Goal: Task Accomplishment & Management: Use online tool/utility

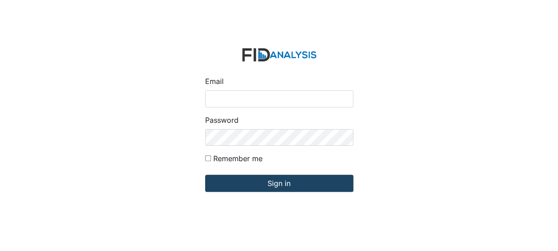
type input "[EMAIL_ADDRESS][DOMAIN_NAME]"
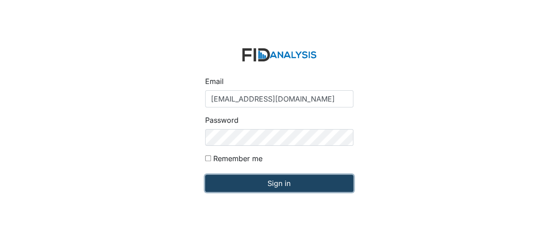
click at [237, 187] on input "Sign in" at bounding box center [279, 183] width 148 height 17
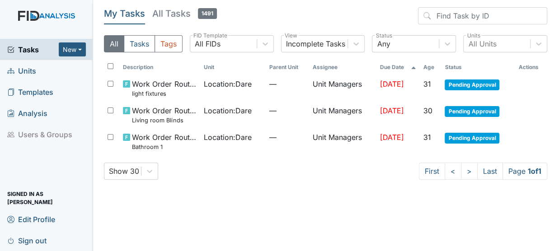
click at [38, 69] on link "Units" at bounding box center [46, 70] width 93 height 21
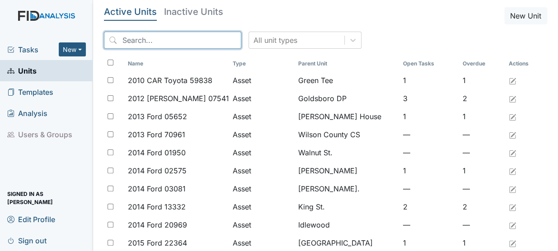
click at [147, 40] on input "search" at bounding box center [172, 40] width 137 height 17
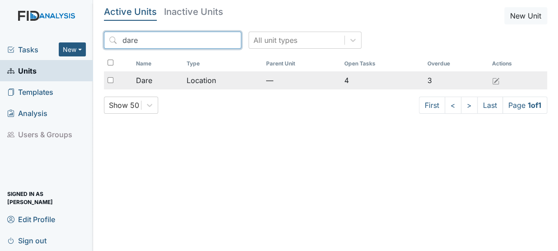
type input "dare"
click at [204, 84] on td "Location" at bounding box center [222, 80] width 79 height 18
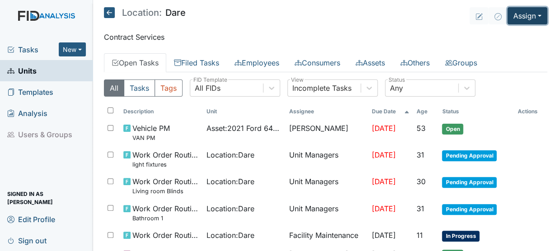
click at [518, 19] on button "Assign" at bounding box center [527, 15] width 40 height 17
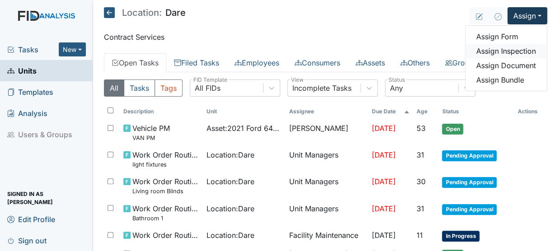
click at [507, 51] on link "Assign Inspection" at bounding box center [505, 51] width 81 height 14
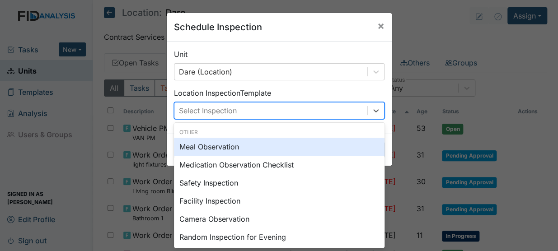
click at [239, 105] on div "Select Inspection" at bounding box center [270, 111] width 193 height 16
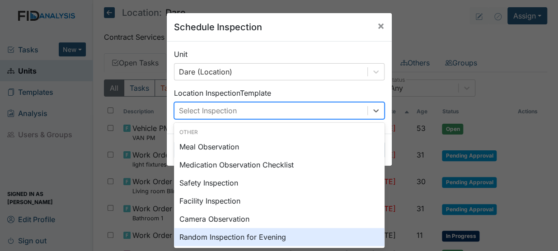
click at [248, 235] on div "Random Inspection for Evening" at bounding box center [279, 237] width 211 height 18
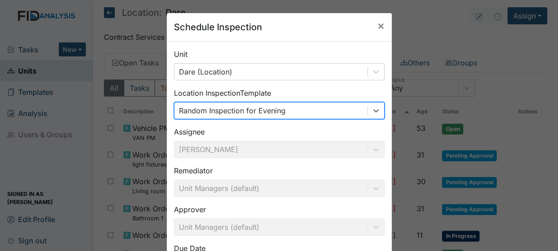
scroll to position [82, 0]
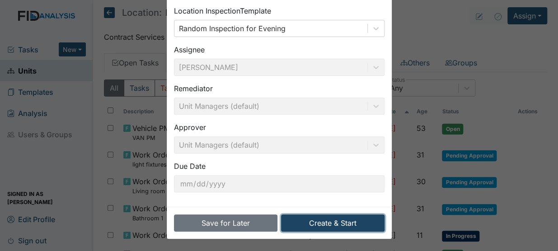
click at [314, 217] on button "Create & Start" at bounding box center [332, 223] width 103 height 17
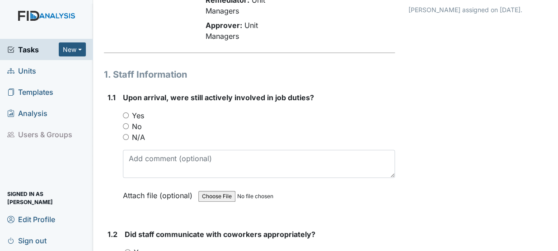
scroll to position [100, 0]
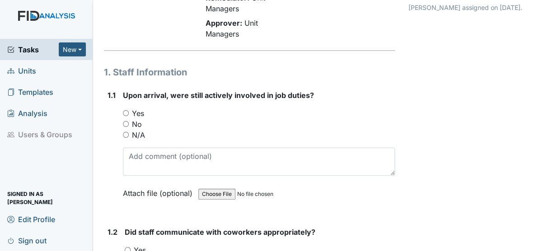
click at [127, 132] on input "N/A" at bounding box center [126, 135] width 6 height 6
radio input "true"
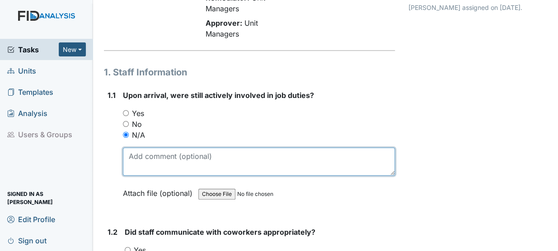
click at [137, 151] on textarea at bounding box center [259, 162] width 272 height 28
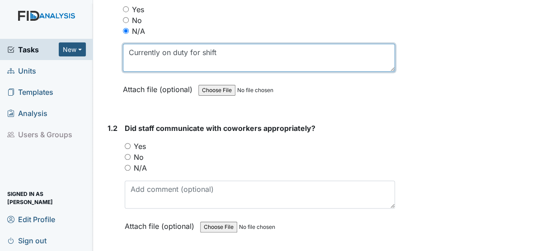
scroll to position [206, 0]
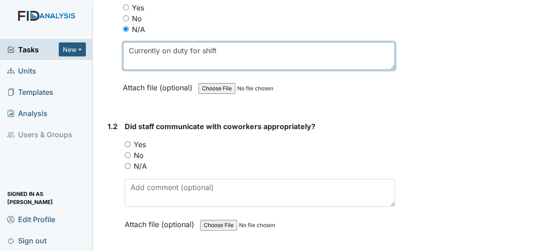
type textarea "Currently on duty for shift"
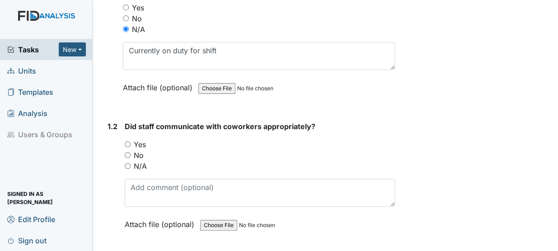
click at [130, 163] on input "N/A" at bounding box center [128, 166] width 6 height 6
radio input "true"
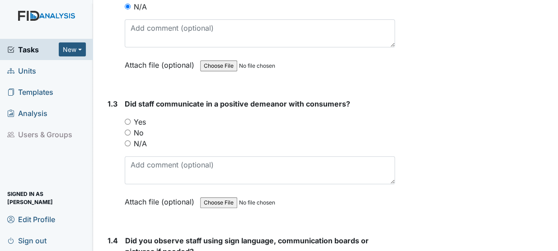
scroll to position [375, 0]
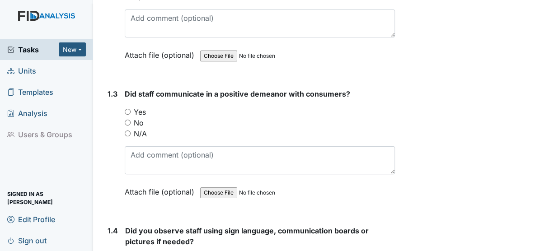
click at [126, 109] on input "Yes" at bounding box center [128, 112] width 6 height 6
radio input "true"
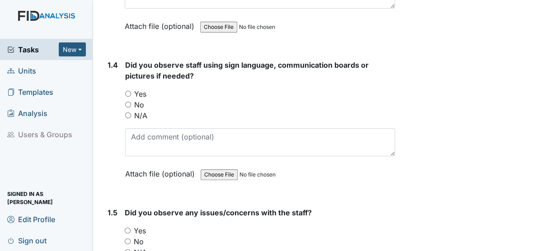
scroll to position [560, 0]
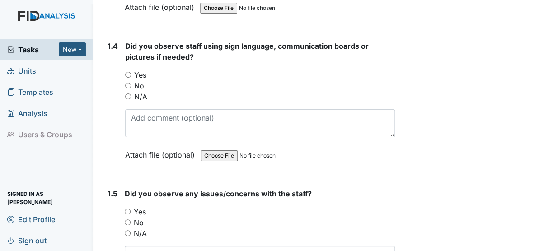
click at [129, 94] on input "N/A" at bounding box center [128, 97] width 6 height 6
radio input "true"
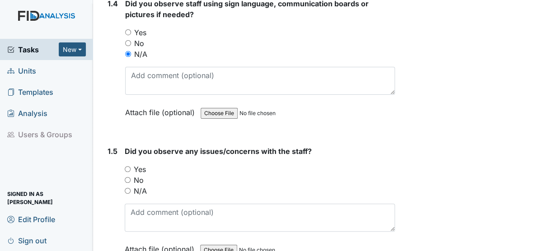
scroll to position [634, 0]
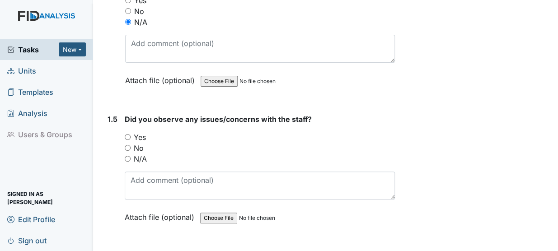
click at [126, 156] on input "N/A" at bounding box center [128, 159] width 6 height 6
radio input "true"
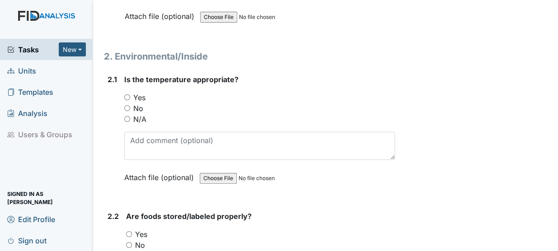
scroll to position [842, 0]
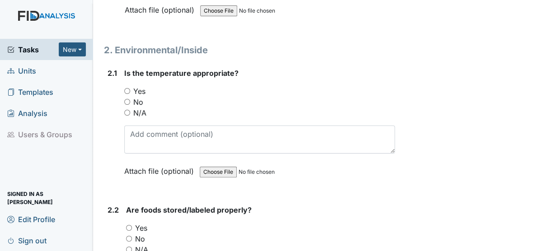
click at [128, 88] on input "Yes" at bounding box center [127, 91] width 6 height 6
radio input "true"
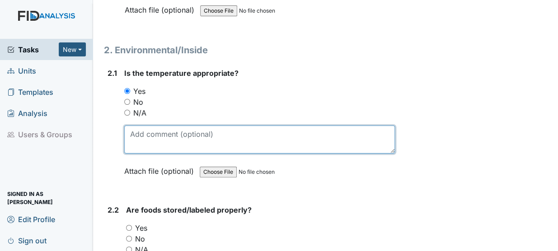
click at [156, 131] on textarea at bounding box center [259, 140] width 271 height 28
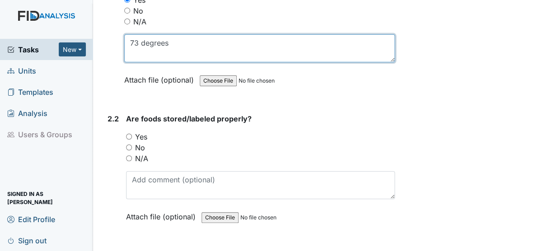
scroll to position [934, 0]
type textarea "73 degrees"
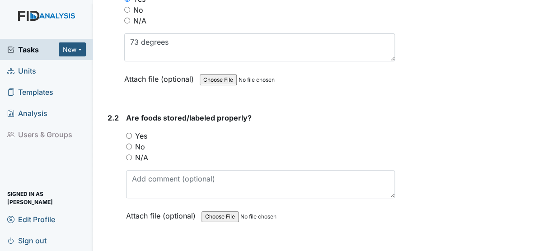
click at [136, 131] on label "Yes" at bounding box center [141, 136] width 12 height 11
click at [132, 133] on input "Yes" at bounding box center [129, 136] width 6 height 6
radio input "true"
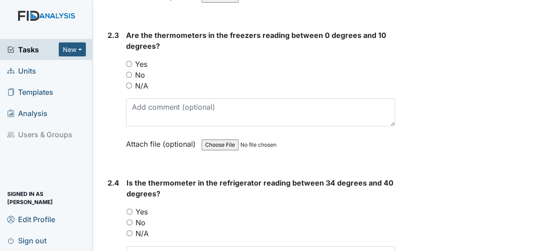
scroll to position [1157, 0]
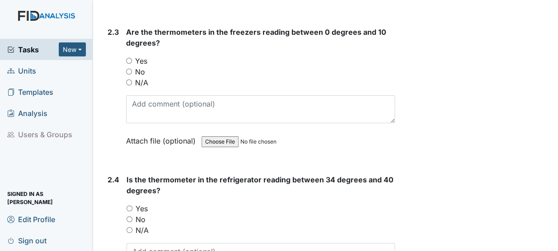
click at [130, 58] on input "Yes" at bounding box center [129, 61] width 6 height 6
radio input "true"
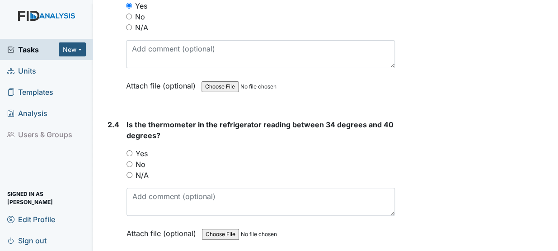
scroll to position [1214, 0]
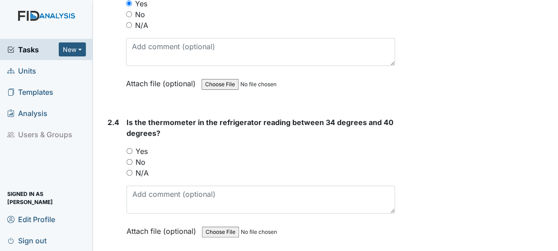
click at [131, 148] on input "Yes" at bounding box center [130, 151] width 6 height 6
radio input "true"
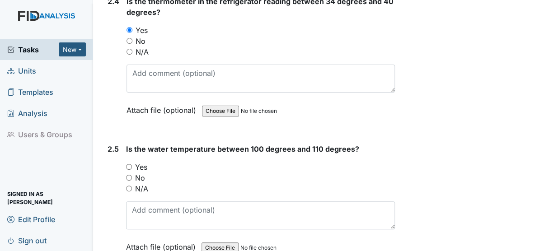
scroll to position [1343, 0]
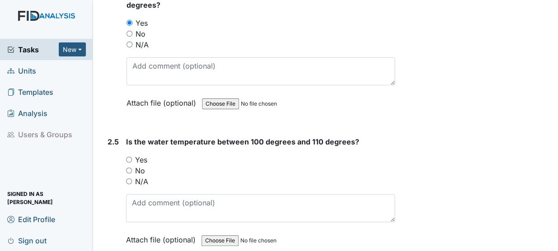
click at [131, 157] on input "Yes" at bounding box center [129, 160] width 6 height 6
radio input "true"
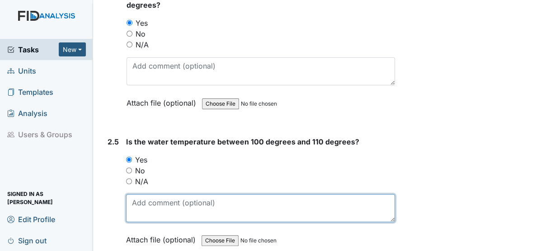
click at [186, 194] on textarea at bounding box center [260, 208] width 269 height 28
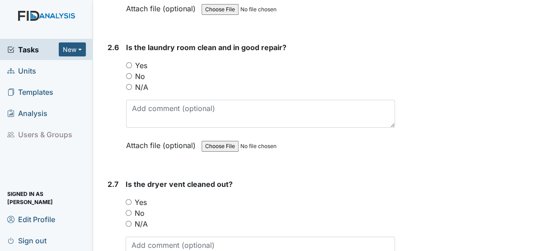
scroll to position [1575, 0]
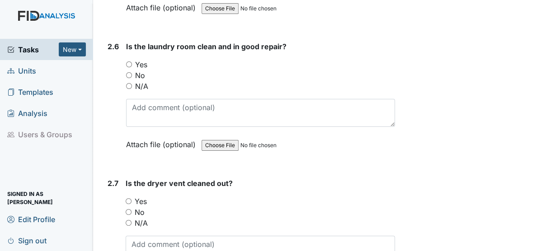
type textarea "bathroom 2 108 degrees"
click at [129, 61] on input "Yes" at bounding box center [129, 64] width 6 height 6
radio input "true"
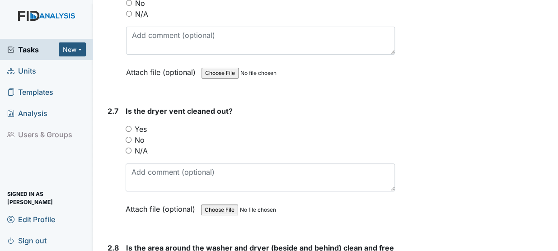
scroll to position [1657, 0]
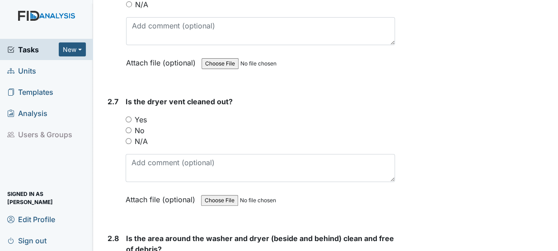
click at [131, 117] on input "Yes" at bounding box center [129, 120] width 6 height 6
radio input "true"
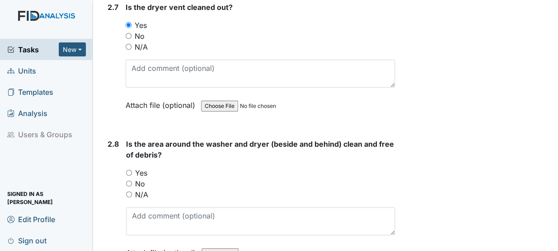
scroll to position [1752, 0]
click at [131, 169] on input "Yes" at bounding box center [129, 172] width 6 height 6
radio input "true"
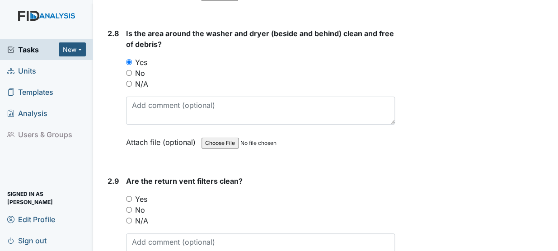
scroll to position [1864, 0]
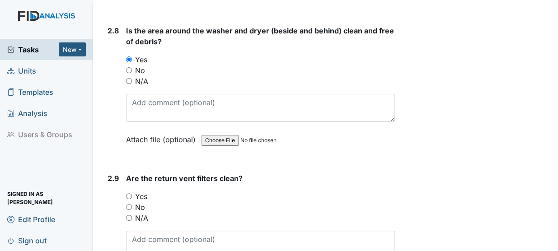
click at [130, 193] on input "Yes" at bounding box center [129, 196] width 6 height 6
radio input "true"
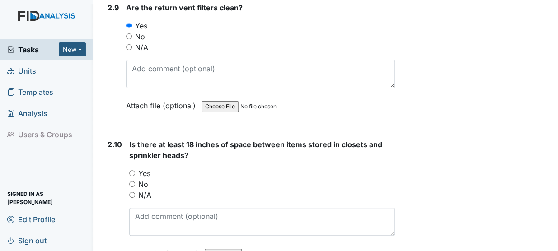
scroll to position [2061, 0]
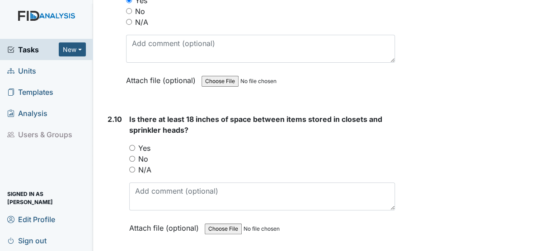
click at [129, 145] on input "Yes" at bounding box center [132, 148] width 6 height 6
radio input "true"
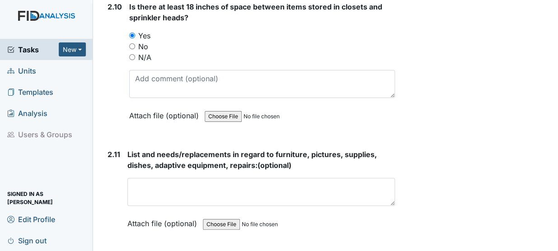
scroll to position [2178, 0]
